Goal: Book appointment/travel/reservation

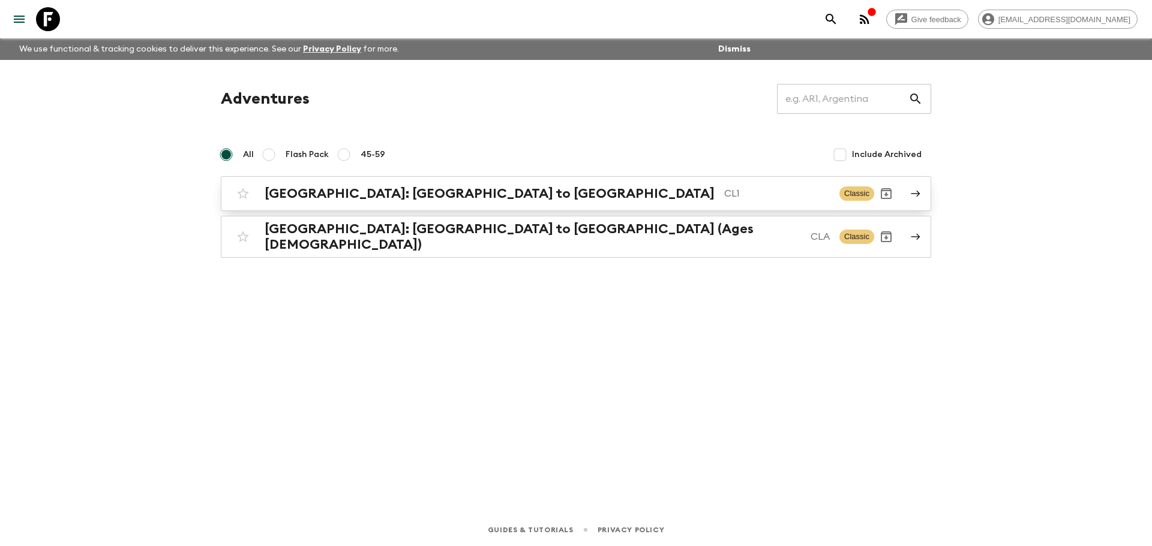
click at [407, 206] on link "[GEOGRAPHIC_DATA]: [GEOGRAPHIC_DATA] to Patagonia CL1 Classic" at bounding box center [576, 193] width 710 height 35
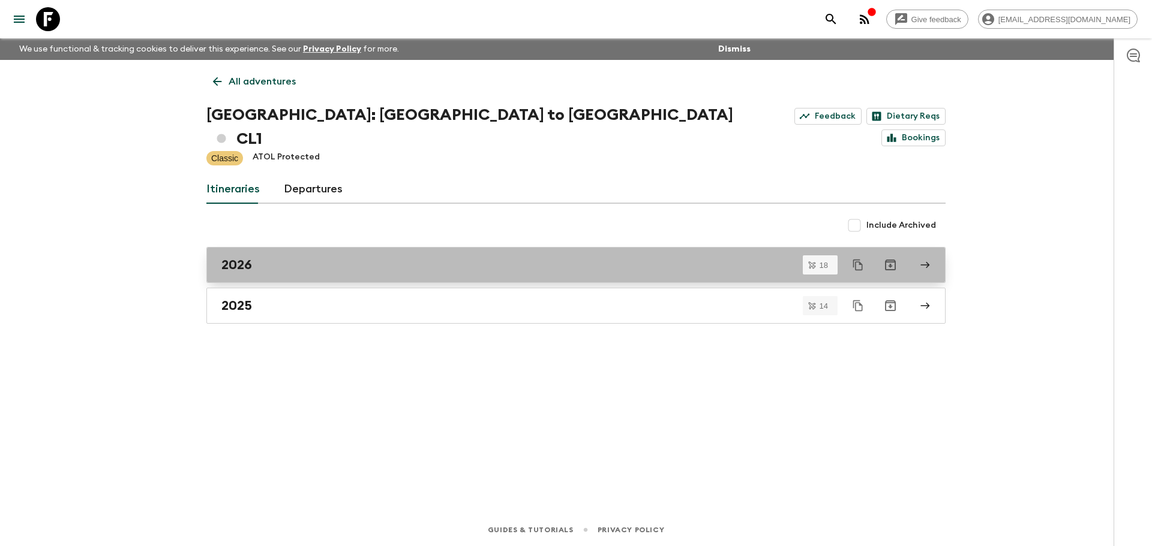
click at [264, 257] on div "2026" at bounding box center [564, 265] width 686 height 16
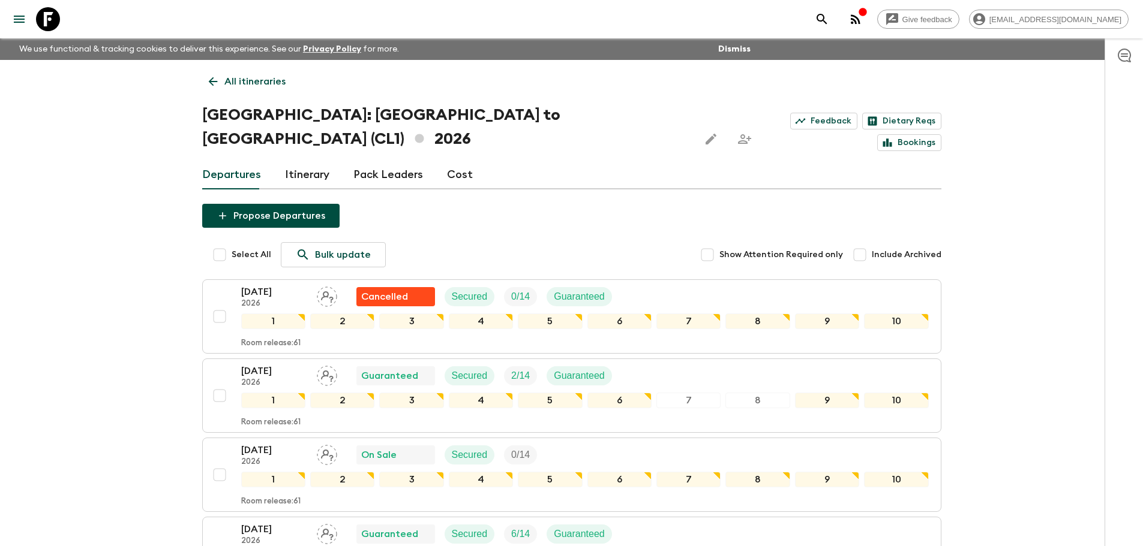
scroll to position [240, 0]
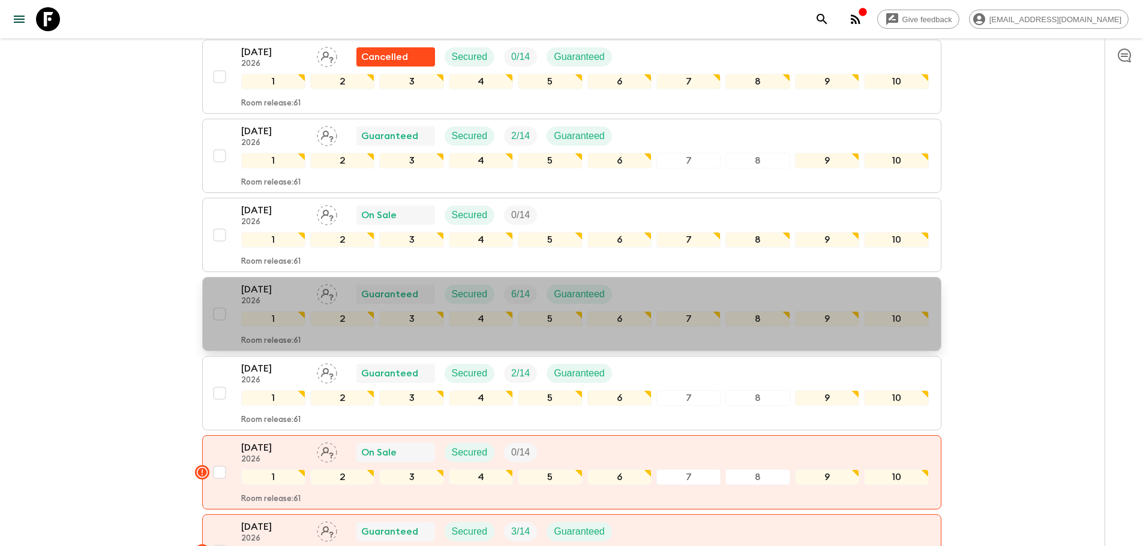
click at [291, 283] on p "[DATE]" at bounding box center [274, 290] width 66 height 14
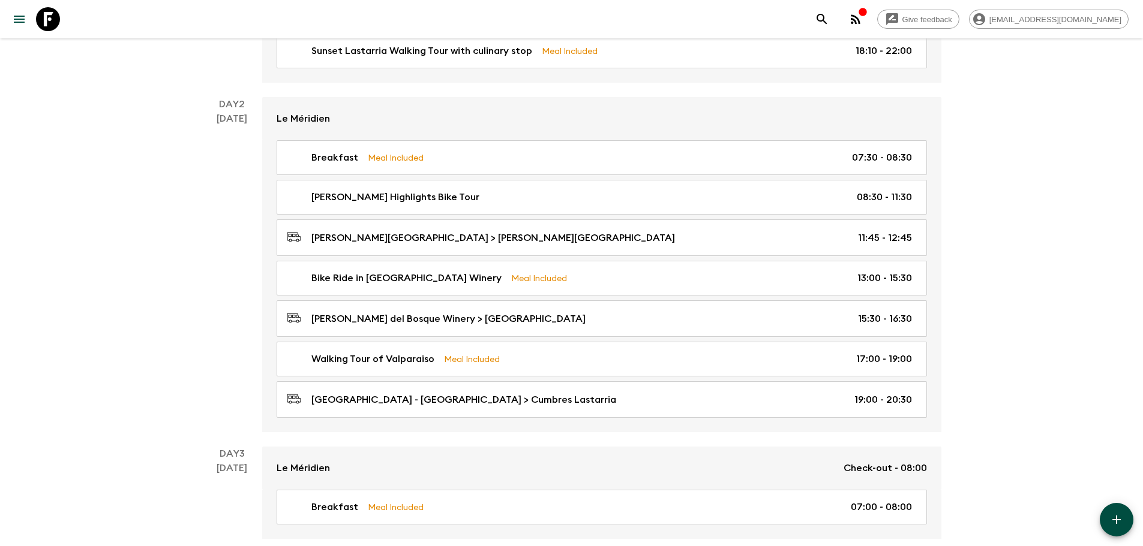
scroll to position [55, 0]
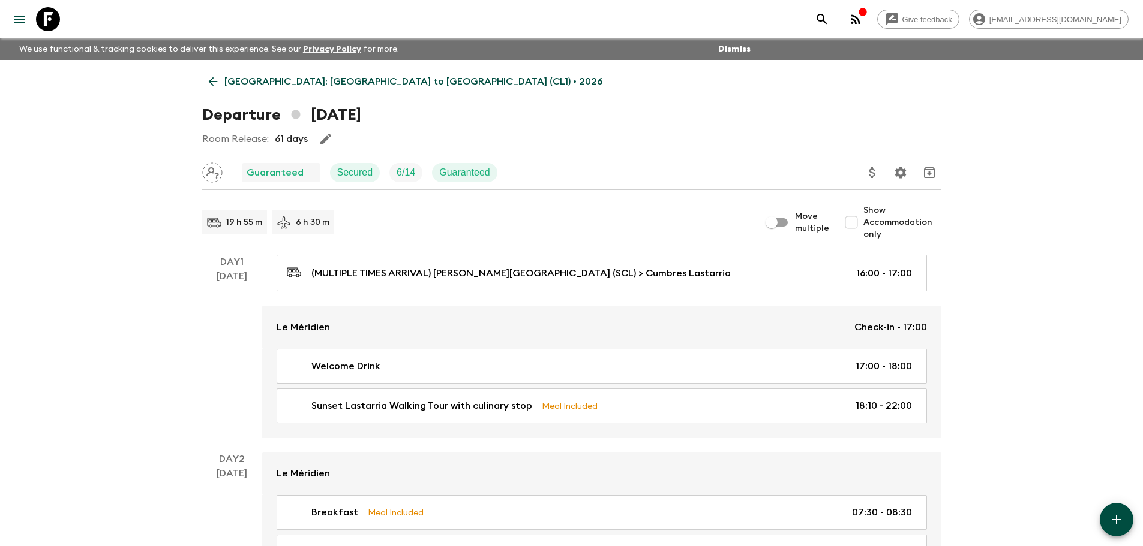
click at [212, 83] on icon at bounding box center [212, 81] width 13 height 13
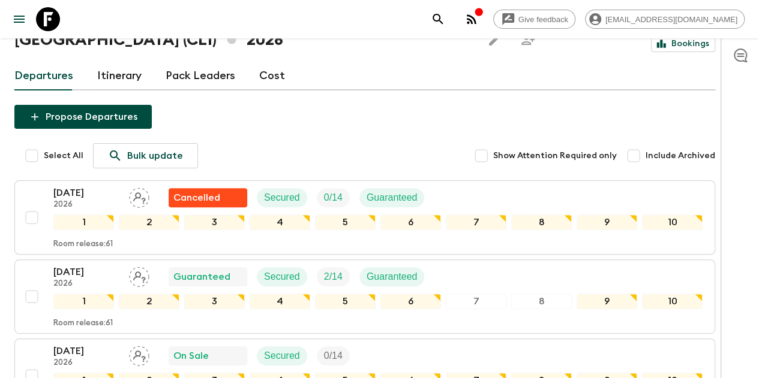
scroll to position [159, 0]
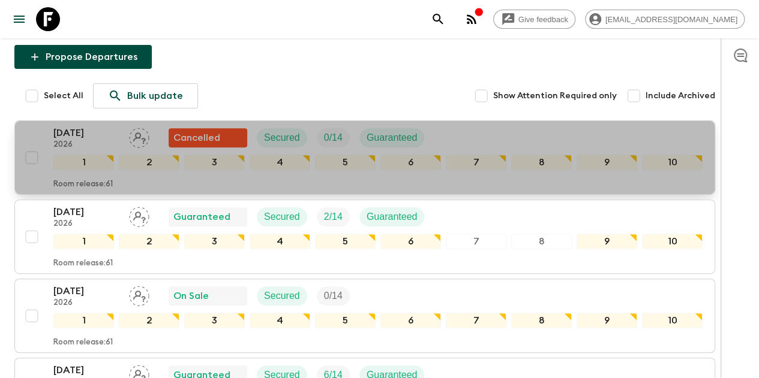
click at [100, 140] on p "2026" at bounding box center [86, 145] width 66 height 10
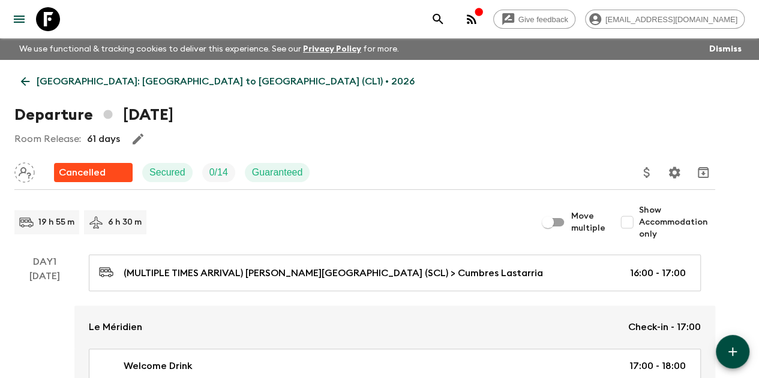
click at [32, 83] on icon at bounding box center [25, 81] width 13 height 13
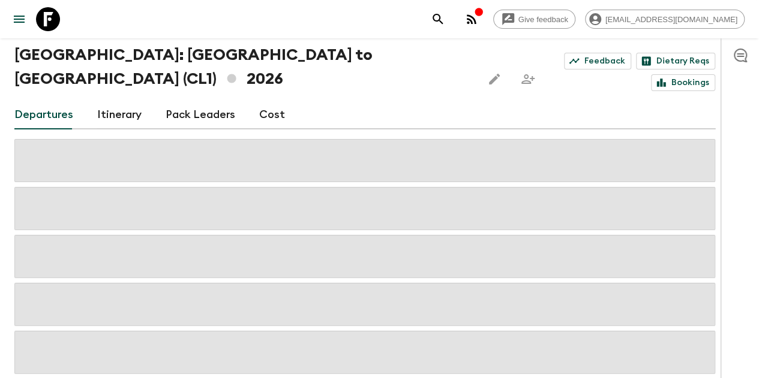
scroll to position [97, 0]
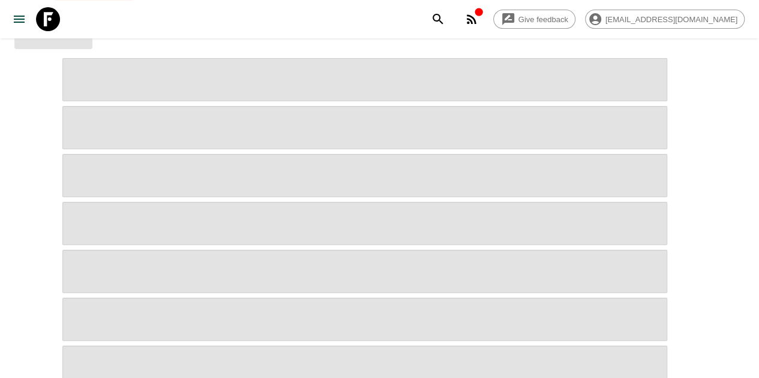
scroll to position [240, 0]
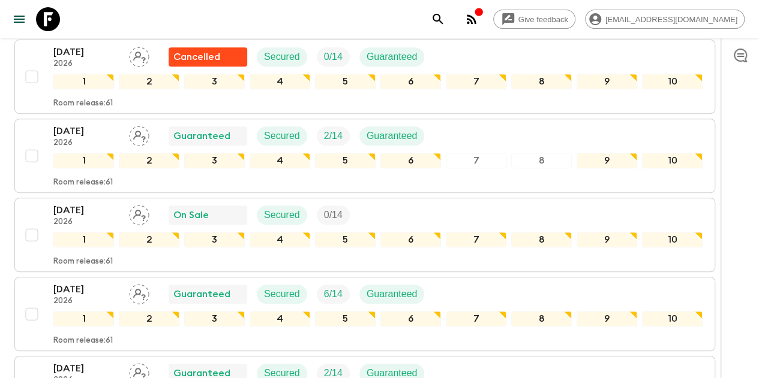
scroll to position [60, 0]
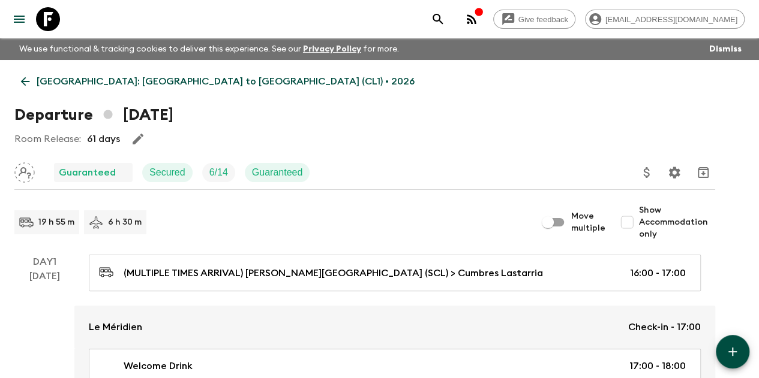
drag, startPoint x: 48, startPoint y: 101, endPoint x: 49, endPoint y: 95, distance: 6.1
click at [49, 87] on link "[GEOGRAPHIC_DATA]: [GEOGRAPHIC_DATA] to [GEOGRAPHIC_DATA] (CL1) • 2026" at bounding box center [217, 82] width 407 height 24
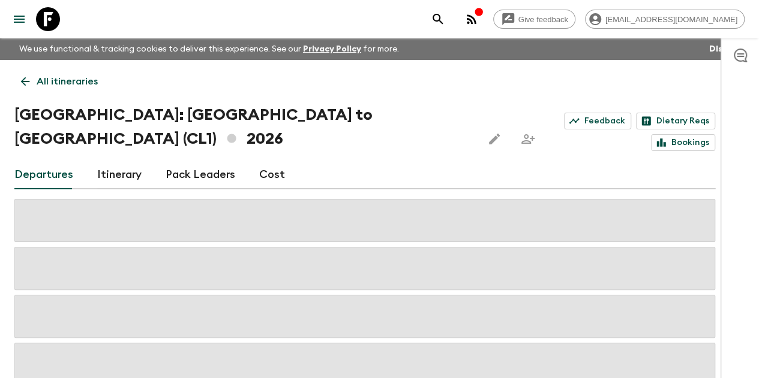
click at [52, 85] on p "All itineraries" at bounding box center [67, 81] width 61 height 14
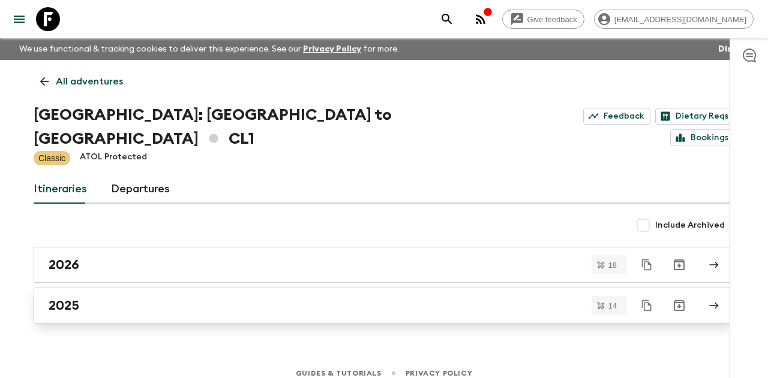
click at [107, 298] on div "2025" at bounding box center [373, 306] width 648 height 16
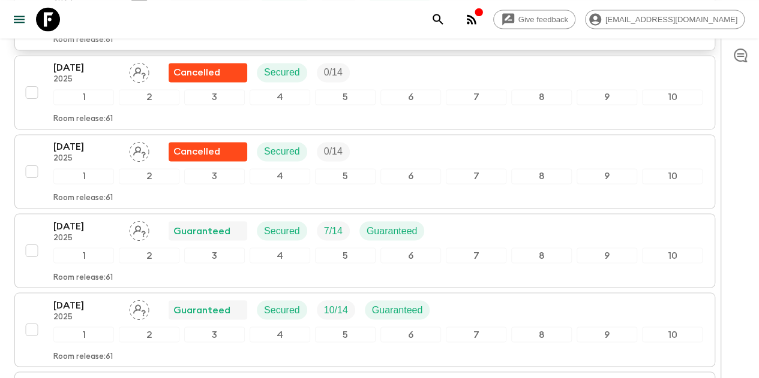
scroll to position [997, 0]
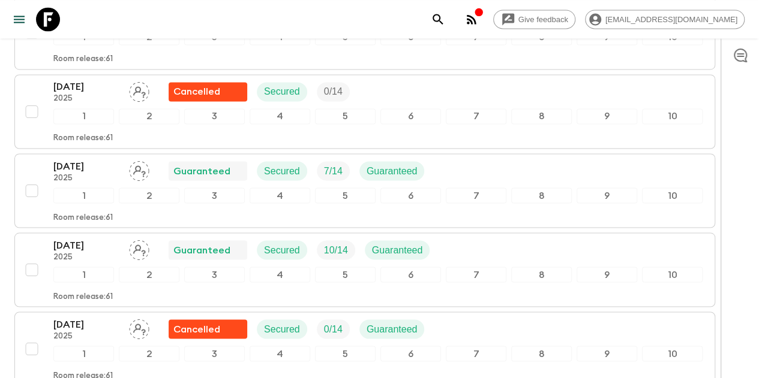
click at [101, 173] on p "2025" at bounding box center [86, 178] width 66 height 10
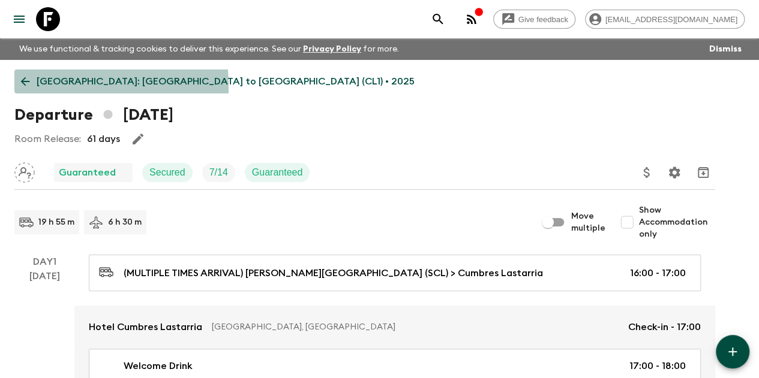
click at [32, 86] on icon at bounding box center [25, 81] width 13 height 13
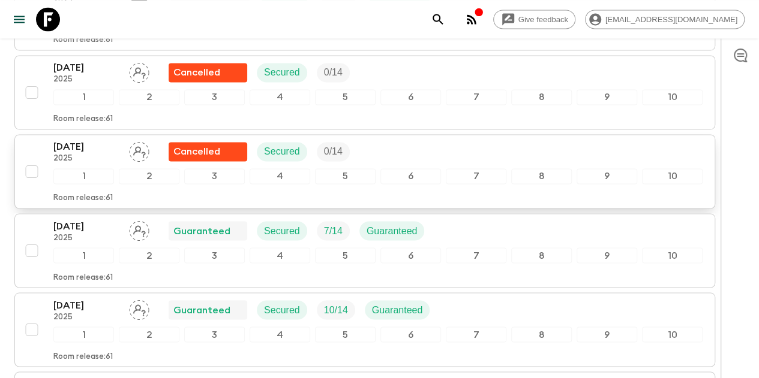
scroll to position [1057, 0]
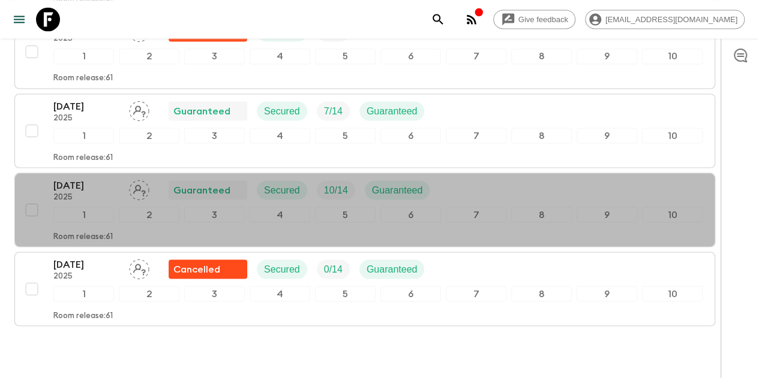
click at [100, 193] on p "2025" at bounding box center [86, 198] width 66 height 10
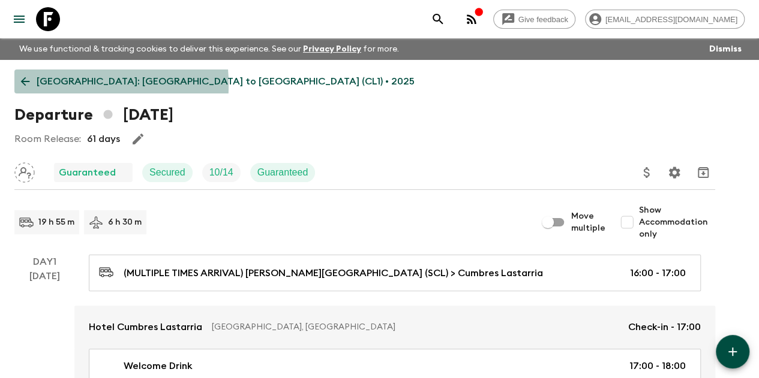
click at [30, 85] on icon at bounding box center [25, 81] width 9 height 9
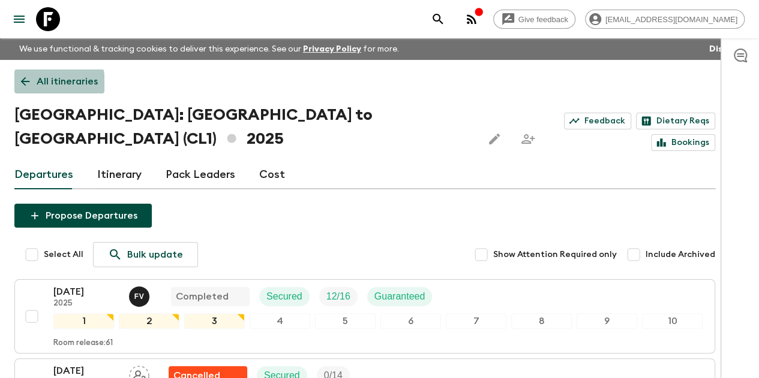
click at [32, 84] on icon at bounding box center [25, 81] width 13 height 13
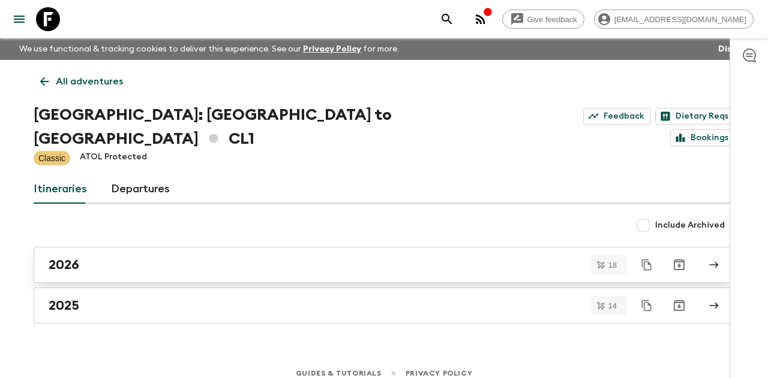
click at [139, 251] on link "2026" at bounding box center [384, 265] width 701 height 36
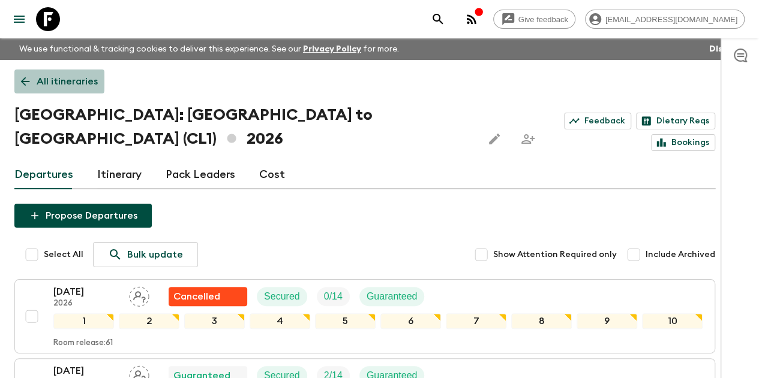
click at [30, 81] on icon at bounding box center [25, 81] width 9 height 9
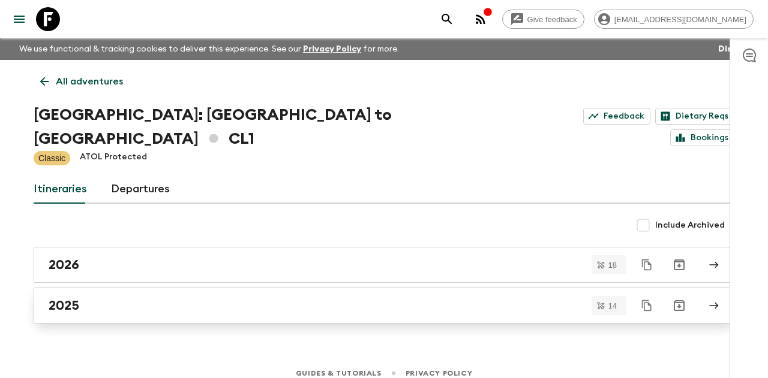
click at [109, 288] on link "2025" at bounding box center [384, 306] width 701 height 36
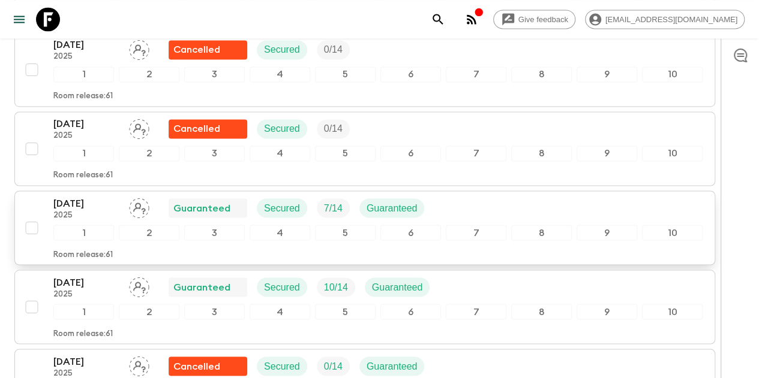
scroll to position [1020, 0]
